Goal: Task Accomplishment & Management: Manage account settings

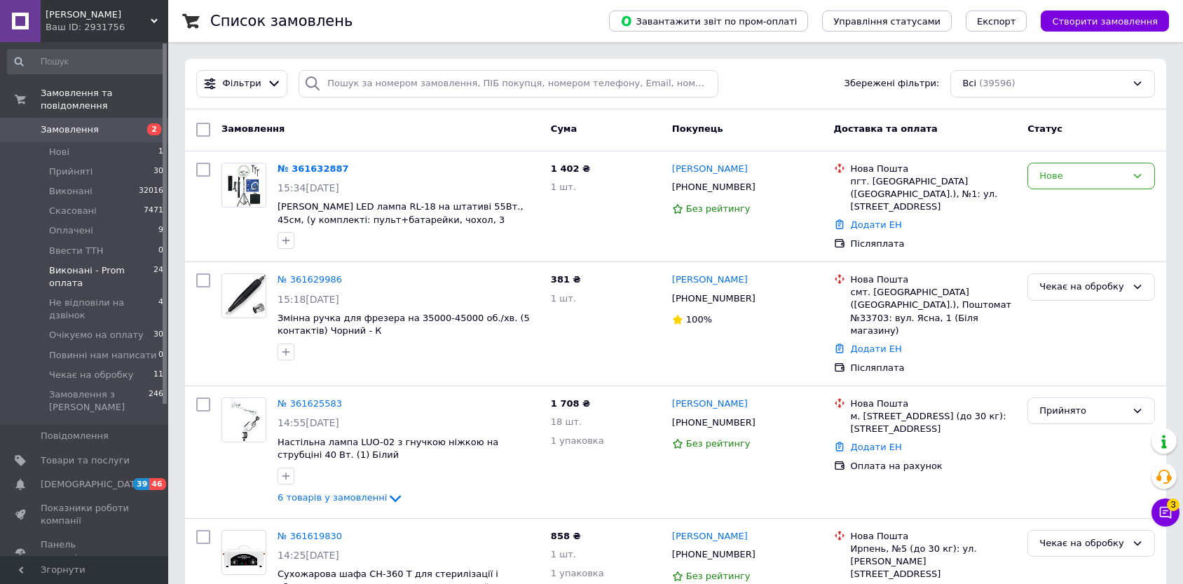
click at [72, 264] on span "Виконані - Prom оплата" at bounding box center [101, 276] width 104 height 25
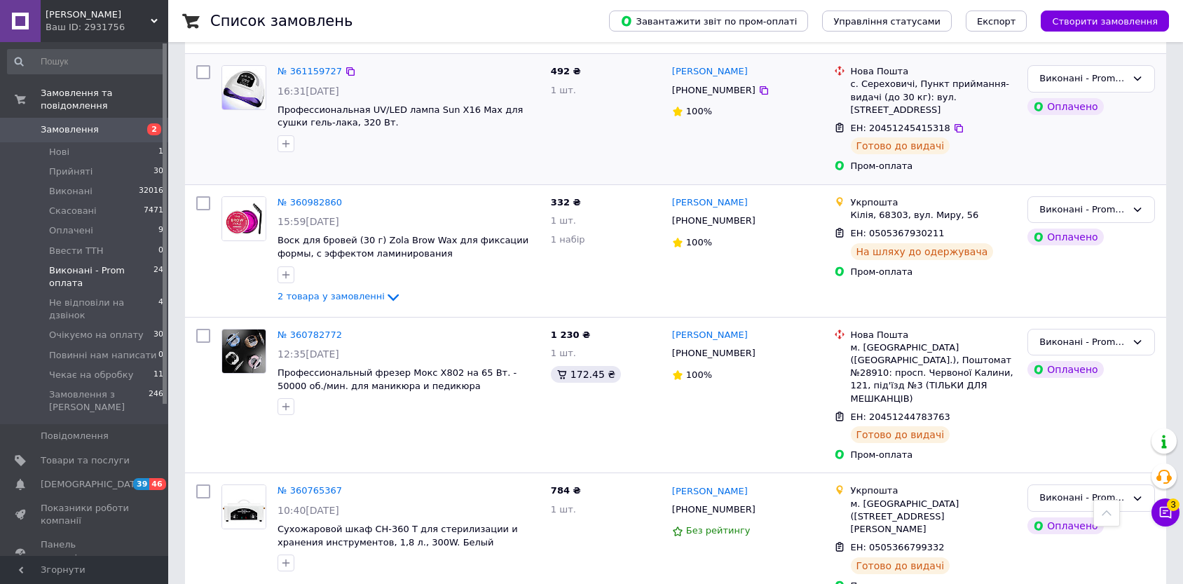
scroll to position [2729, 0]
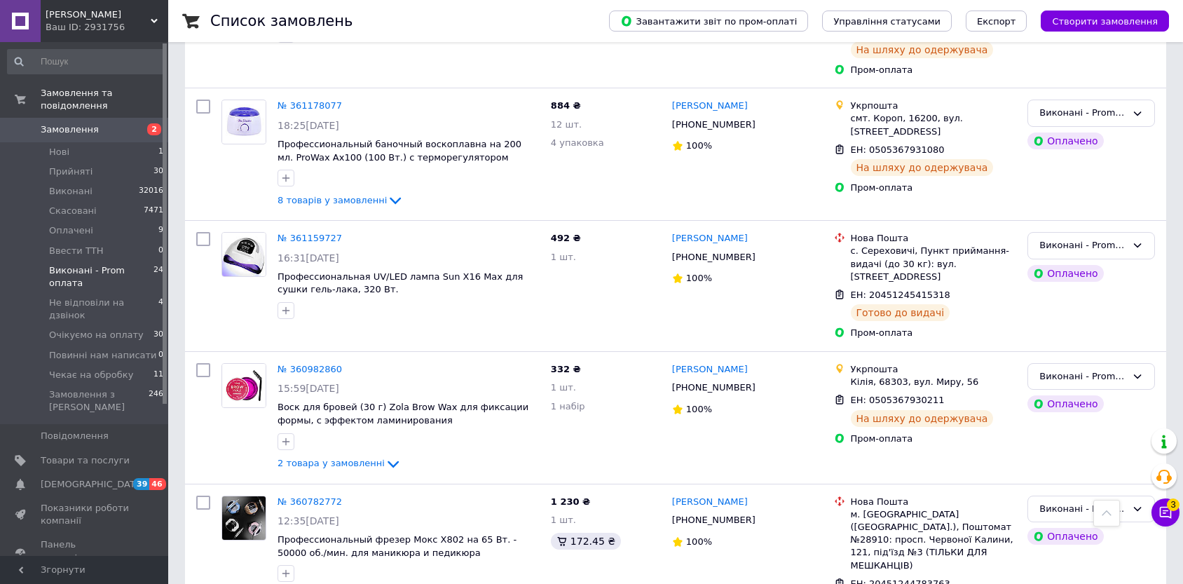
click at [88, 123] on span "Замовлення" at bounding box center [70, 129] width 58 height 13
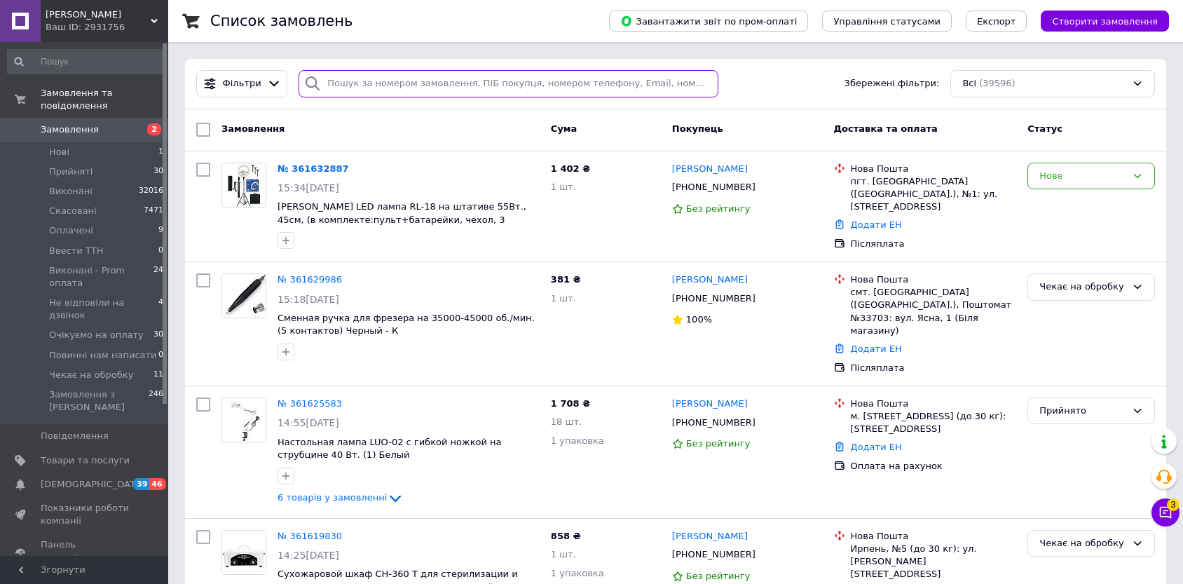
click at [508, 78] on input "search" at bounding box center [509, 83] width 420 height 27
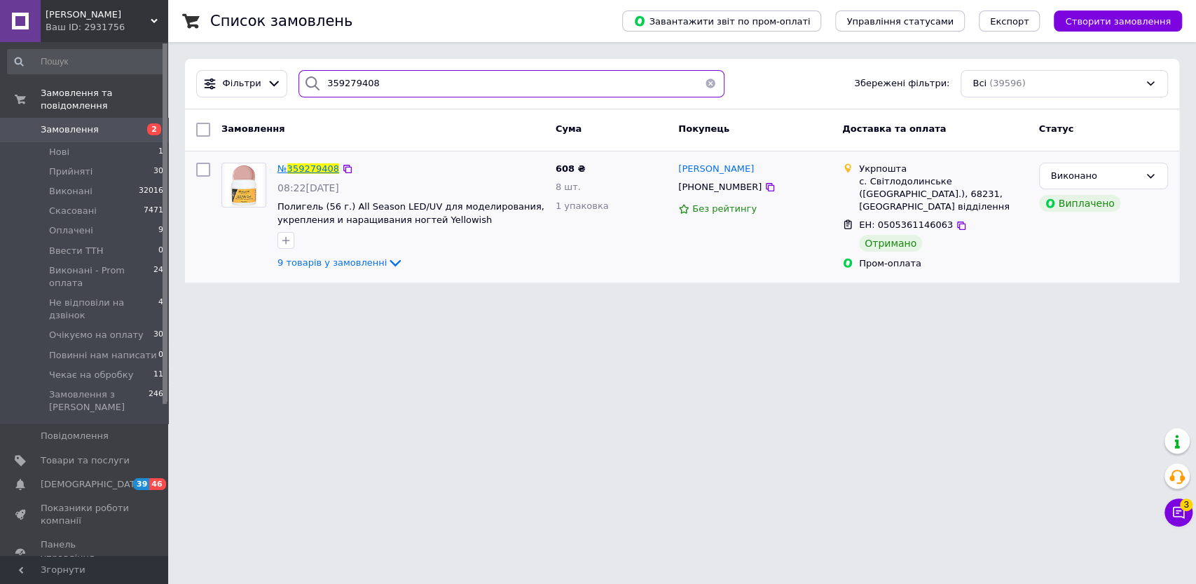
type input "359279408"
click at [305, 174] on span "359279408" at bounding box center [313, 168] width 52 height 11
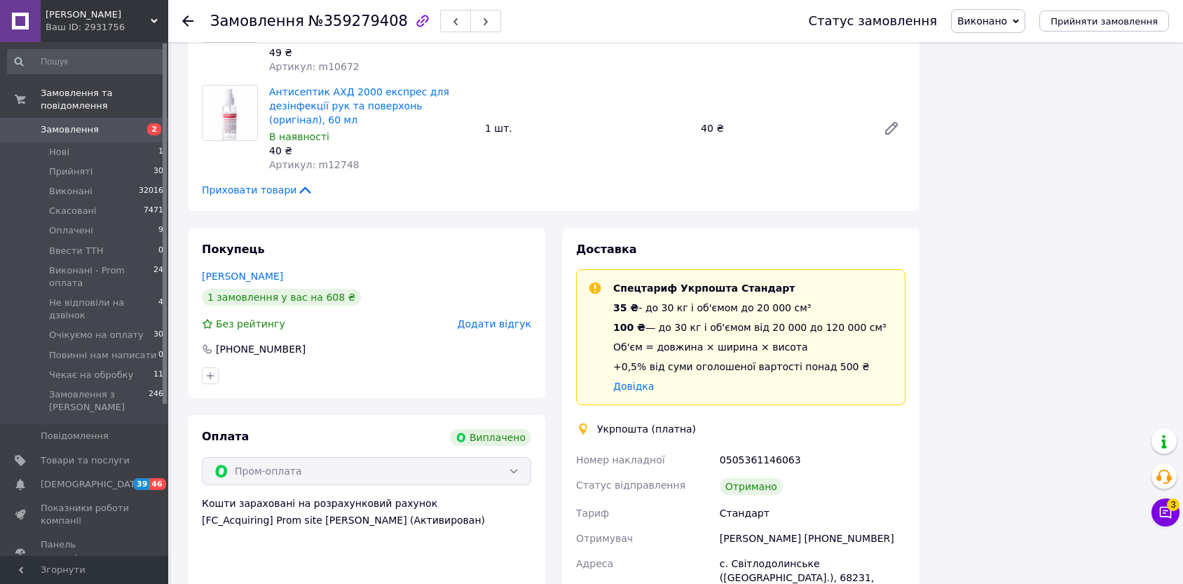
scroll to position [1467, 0]
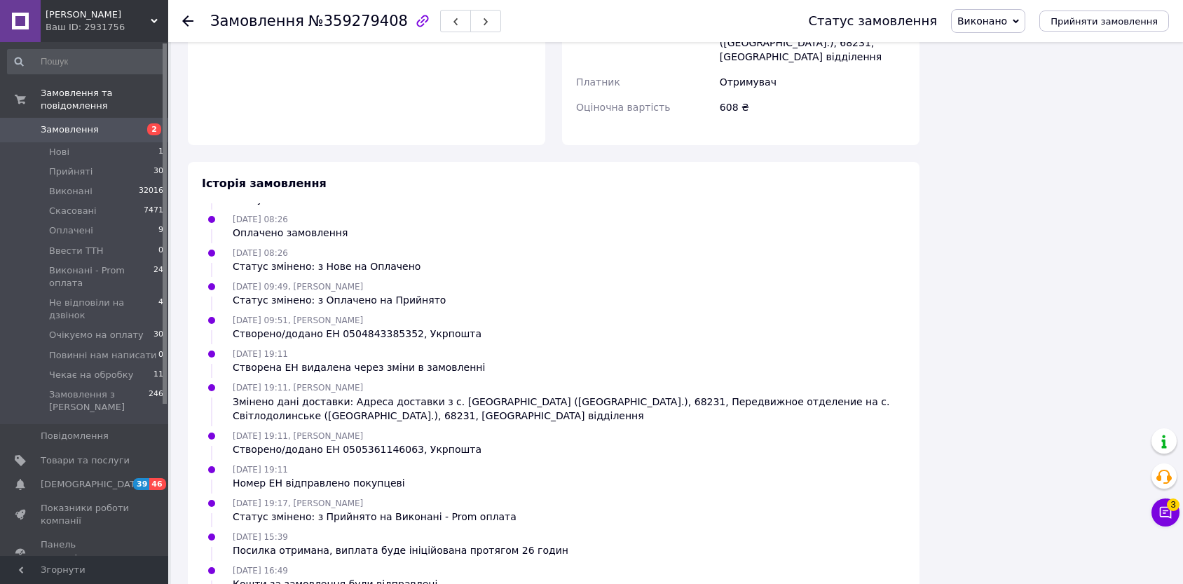
click at [97, 123] on span "Замовлення" at bounding box center [85, 129] width 89 height 13
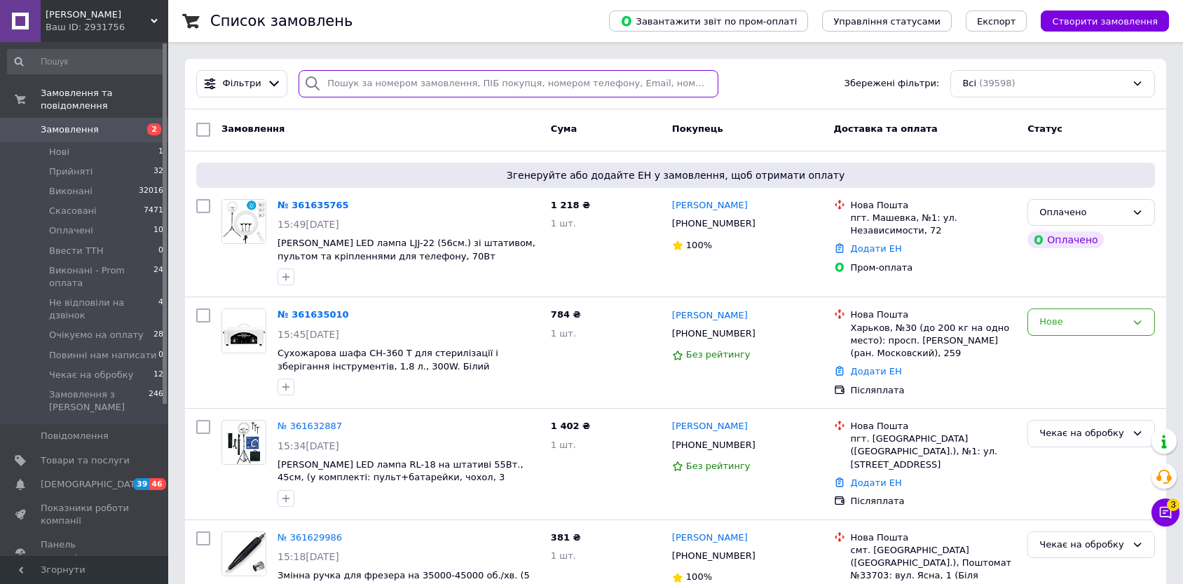
click at [347, 77] on input "search" at bounding box center [509, 83] width 420 height 27
click at [341, 82] on input "search" at bounding box center [509, 83] width 420 height 27
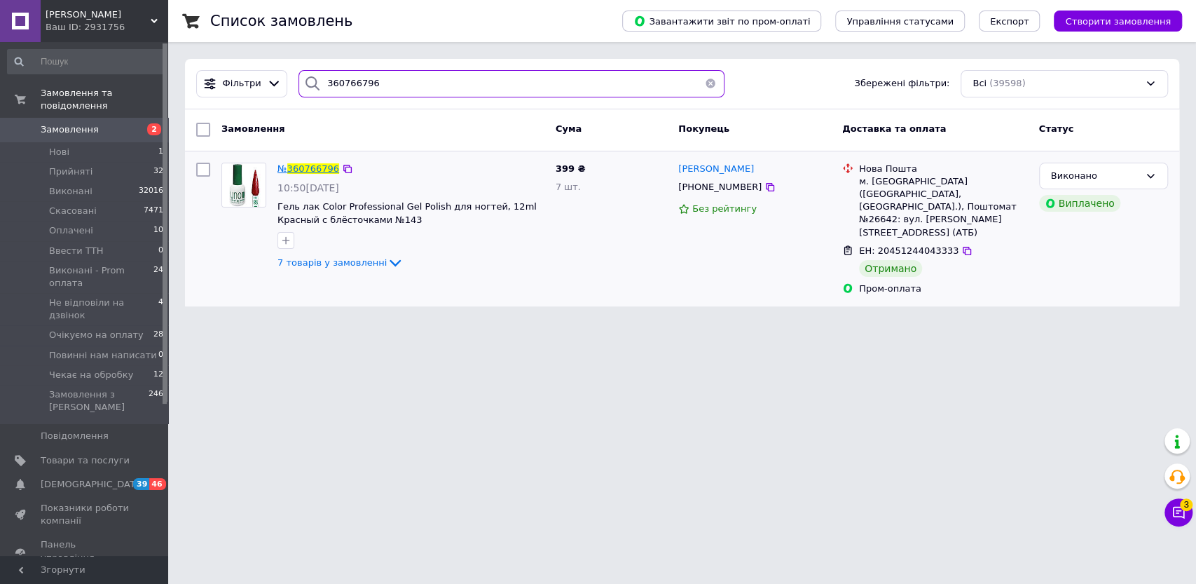
type input "360766796"
click at [297, 170] on span "360766796" at bounding box center [313, 168] width 52 height 11
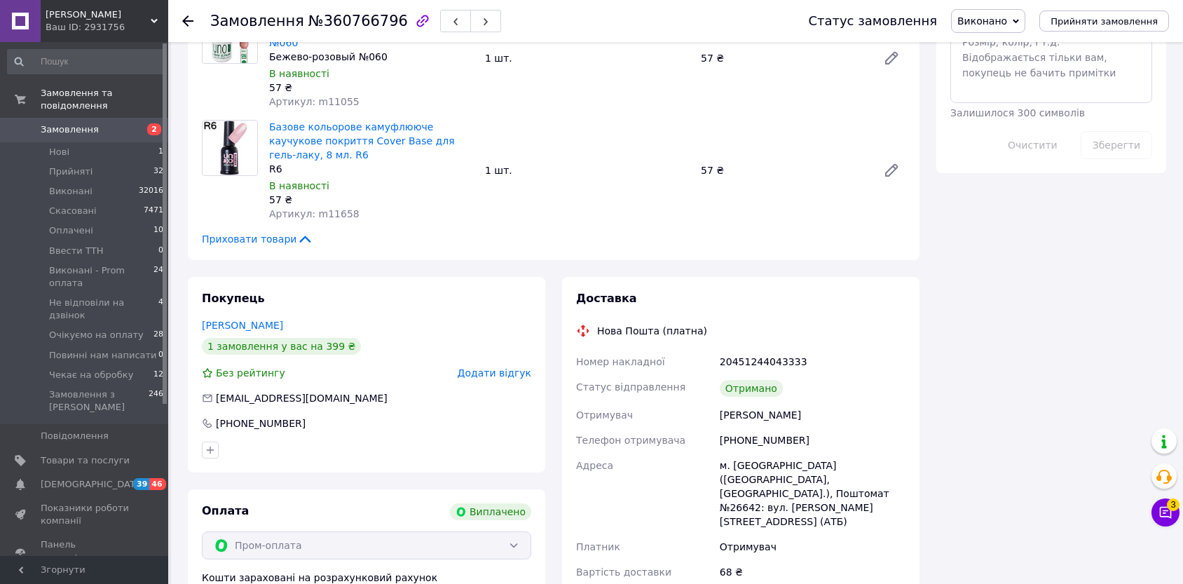
scroll to position [1172, 0]
